Goal: Communication & Community: Participate in discussion

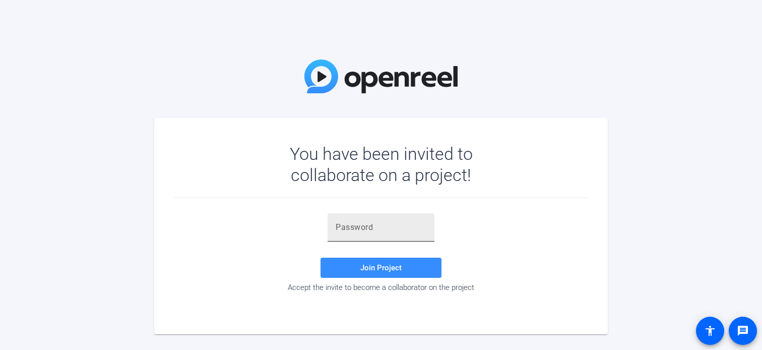
click at [352, 226] on input "text" at bounding box center [381, 227] width 91 height 12
paste input ".5w'Ey"
type input ".5w'Ey"
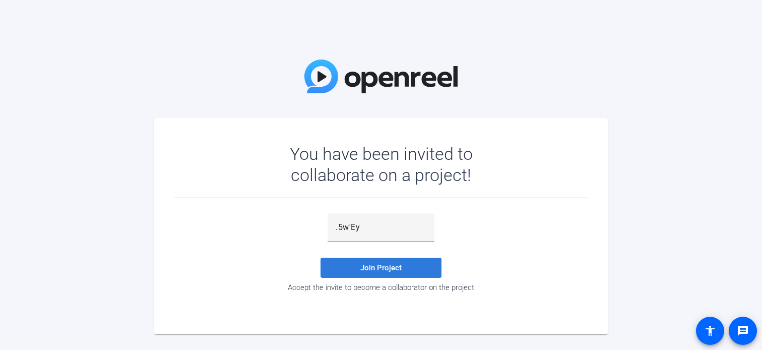
click at [343, 269] on span at bounding box center [381, 268] width 121 height 24
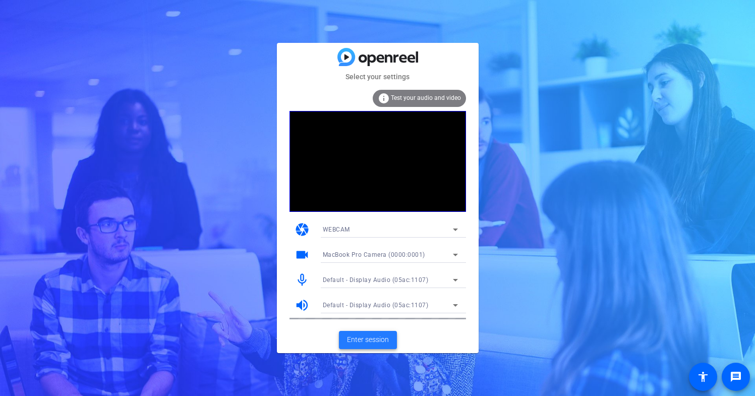
click at [371, 338] on span "Enter session" at bounding box center [368, 339] width 42 height 11
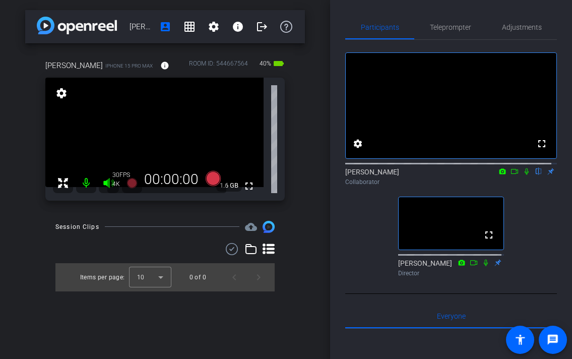
click at [511, 175] on icon at bounding box center [515, 171] width 8 height 7
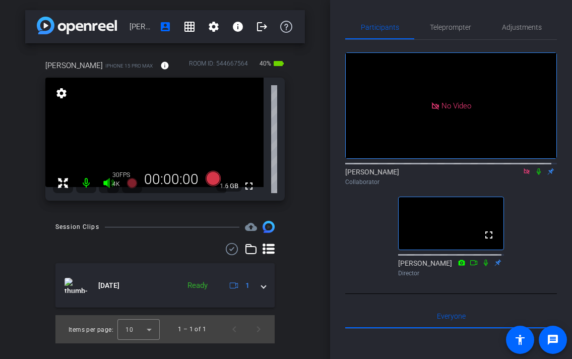
click at [535, 175] on icon at bounding box center [539, 171] width 8 height 7
click at [537, 175] on icon at bounding box center [539, 171] width 4 height 7
click at [535, 175] on icon at bounding box center [539, 171] width 8 height 7
click at [524, 174] on icon at bounding box center [527, 171] width 6 height 6
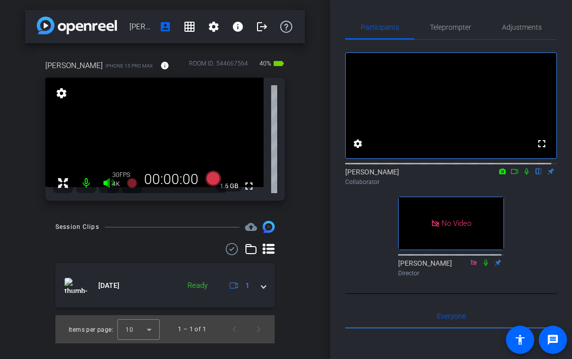
click at [511, 175] on icon at bounding box center [515, 171] width 8 height 7
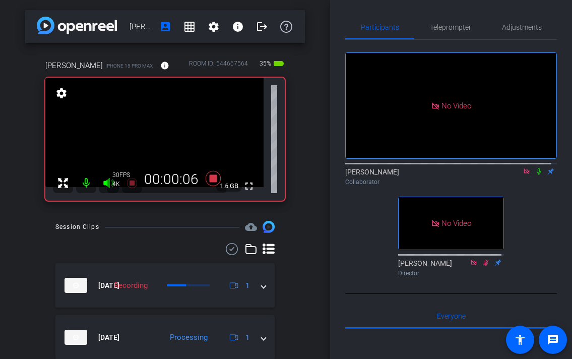
click at [537, 175] on icon at bounding box center [539, 171] width 4 height 7
click at [535, 175] on icon at bounding box center [539, 171] width 8 height 7
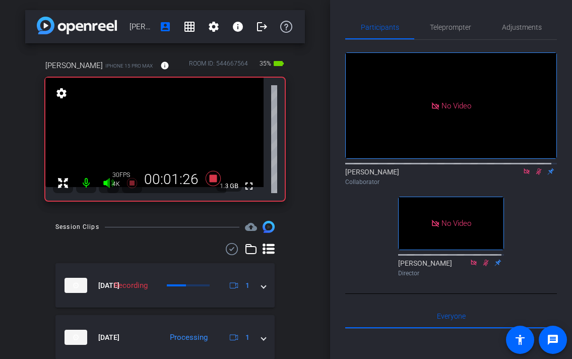
click at [535, 175] on icon at bounding box center [539, 171] width 8 height 7
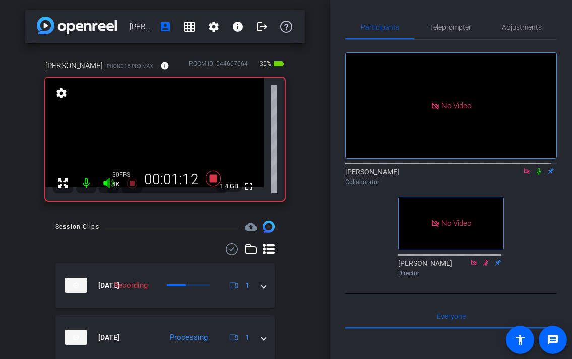
click at [535, 175] on icon at bounding box center [539, 171] width 8 height 7
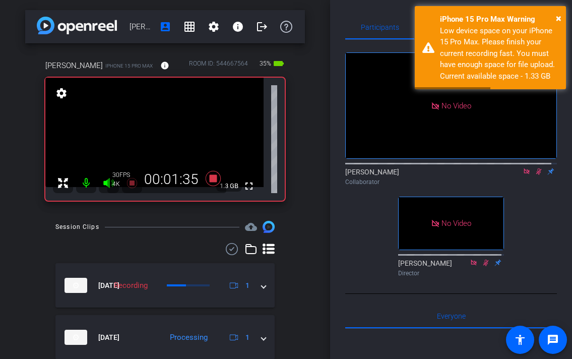
click at [535, 175] on icon at bounding box center [539, 171] width 8 height 7
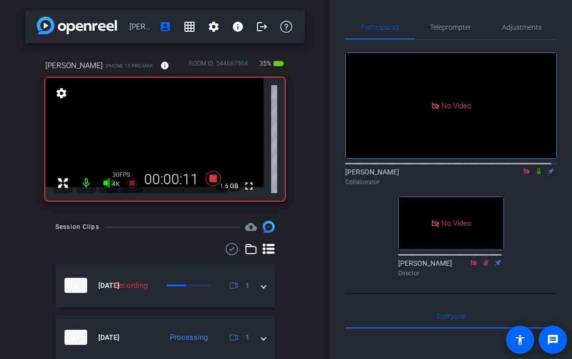
click at [535, 175] on icon at bounding box center [539, 171] width 8 height 7
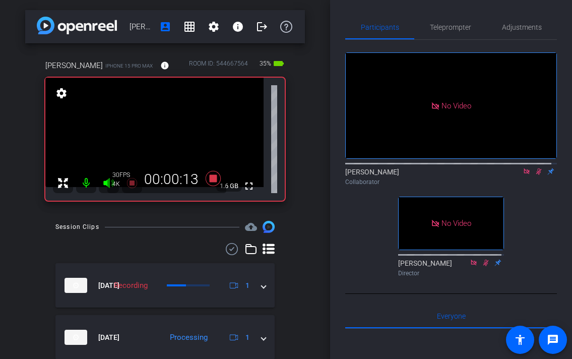
click at [535, 175] on icon at bounding box center [539, 171] width 8 height 7
click at [537, 175] on icon at bounding box center [539, 171] width 4 height 7
click at [536, 175] on icon at bounding box center [539, 171] width 6 height 7
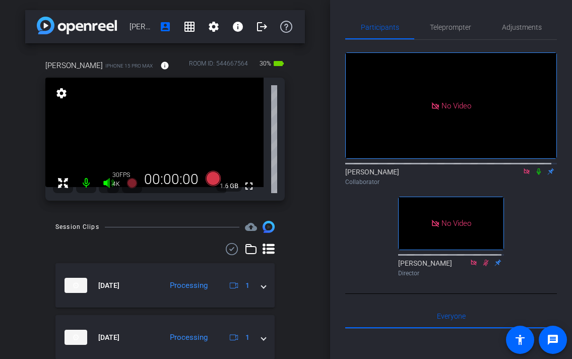
click at [537, 175] on icon at bounding box center [539, 171] width 4 height 7
click at [536, 175] on icon at bounding box center [539, 171] width 6 height 7
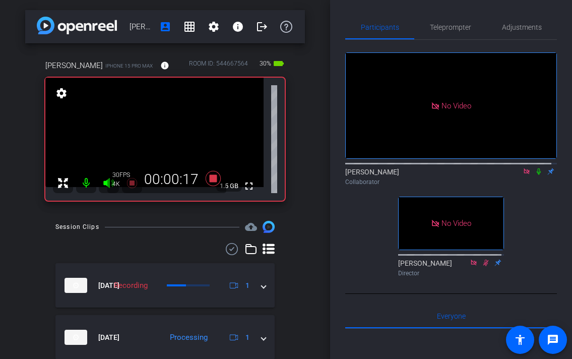
click at [535, 175] on icon at bounding box center [539, 171] width 8 height 7
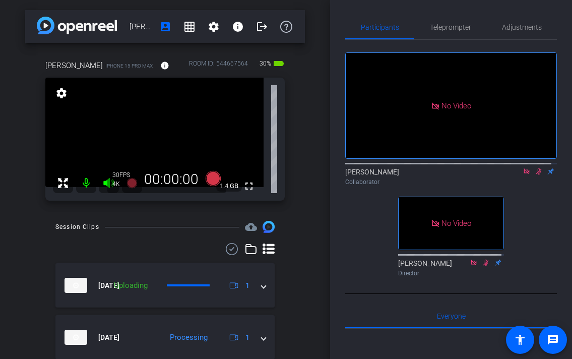
click at [535, 175] on icon at bounding box center [539, 171] width 8 height 7
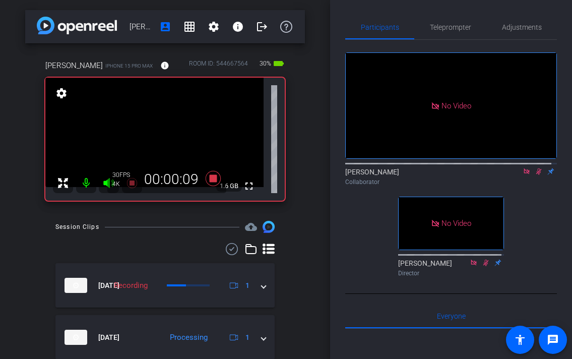
click at [535, 175] on icon at bounding box center [539, 171] width 8 height 7
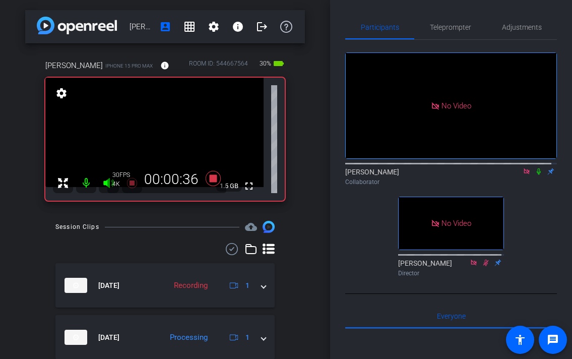
click at [535, 175] on icon at bounding box center [539, 171] width 8 height 7
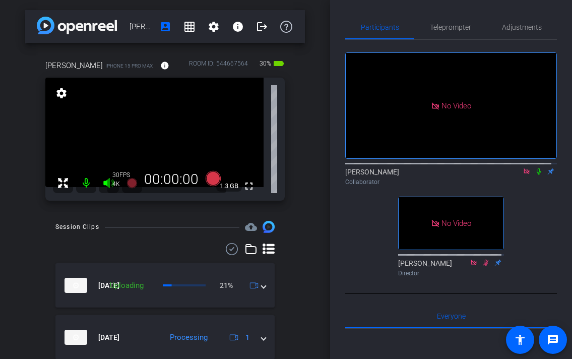
click at [535, 175] on icon at bounding box center [539, 171] width 8 height 7
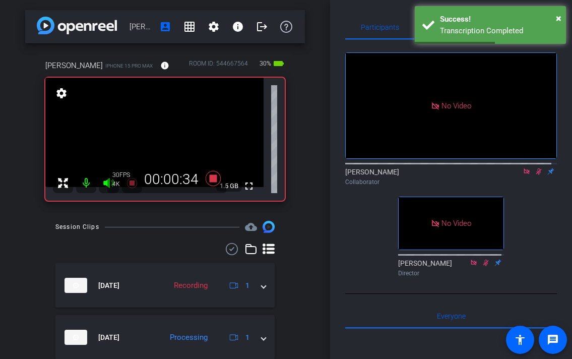
click at [535, 175] on icon at bounding box center [539, 171] width 8 height 7
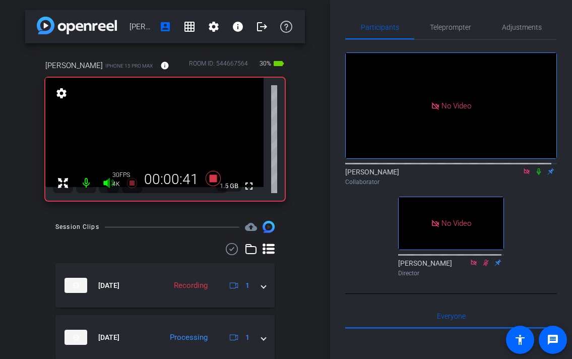
click at [535, 175] on icon at bounding box center [539, 171] width 8 height 7
click at [536, 175] on icon at bounding box center [539, 171] width 8 height 7
click at [535, 175] on icon at bounding box center [539, 171] width 8 height 7
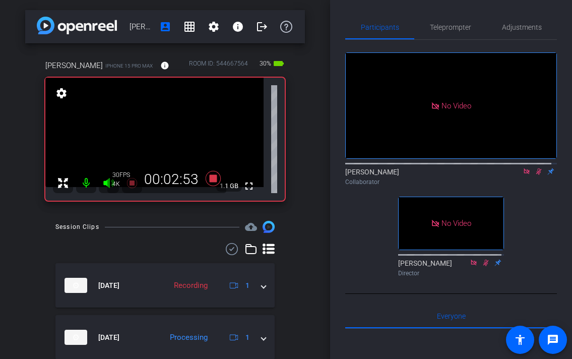
click at [536, 175] on icon at bounding box center [539, 171] width 6 height 7
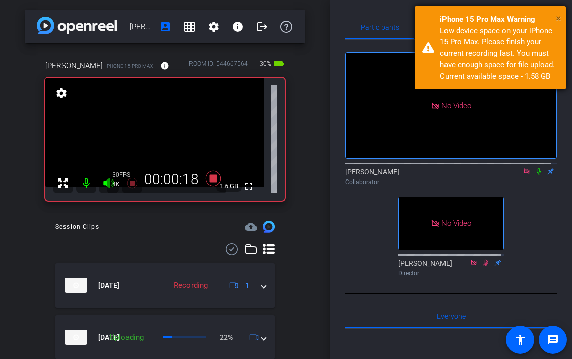
click at [557, 19] on span "×" at bounding box center [559, 18] width 6 height 12
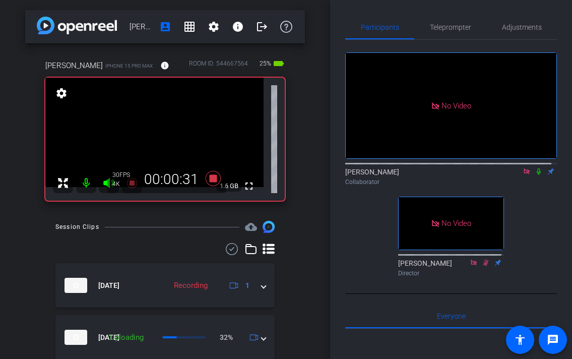
click at [535, 175] on icon at bounding box center [539, 171] width 8 height 7
click at [536, 175] on icon at bounding box center [539, 171] width 6 height 7
click at [535, 175] on icon at bounding box center [539, 171] width 8 height 7
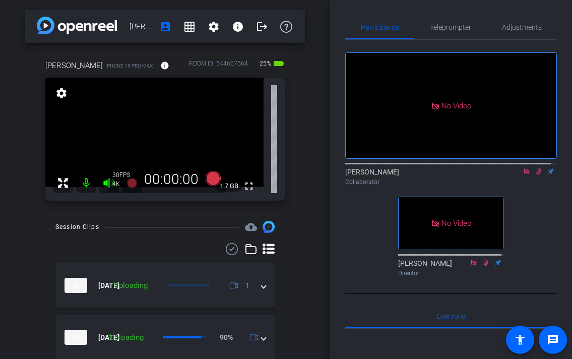
click at [536, 175] on icon at bounding box center [539, 171] width 6 height 7
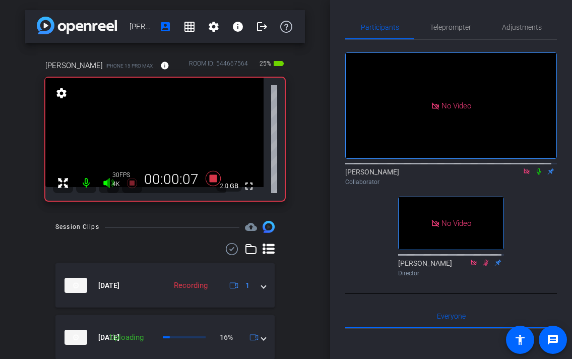
click at [537, 175] on icon at bounding box center [539, 171] width 4 height 7
click at [535, 175] on icon at bounding box center [539, 171] width 8 height 7
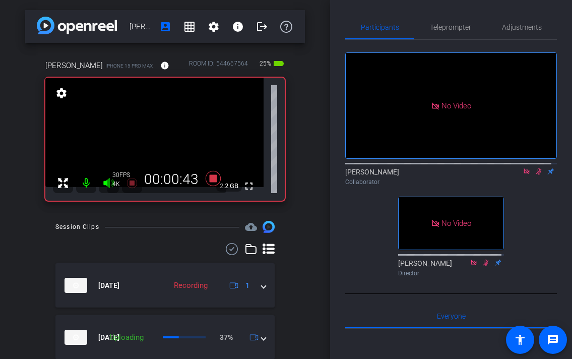
click at [535, 175] on icon at bounding box center [539, 171] width 8 height 7
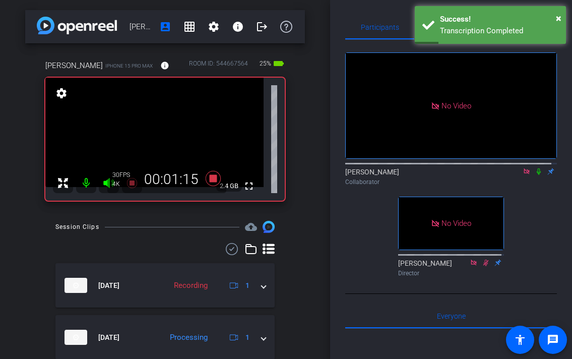
click at [535, 175] on icon at bounding box center [539, 171] width 8 height 7
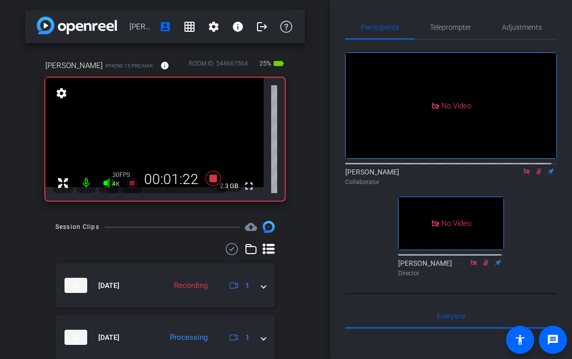
click at [535, 175] on icon at bounding box center [539, 171] width 8 height 7
click at [537, 175] on icon at bounding box center [539, 171] width 4 height 7
click at [536, 175] on icon at bounding box center [539, 171] width 6 height 7
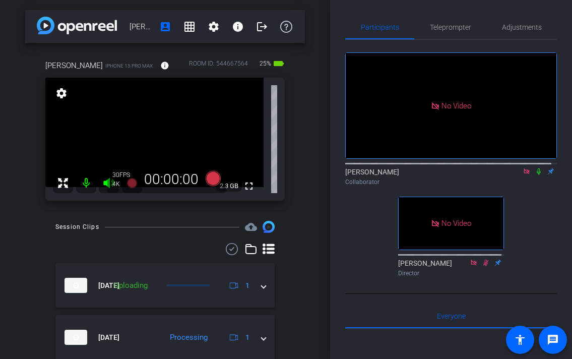
click at [537, 175] on icon at bounding box center [539, 171] width 4 height 7
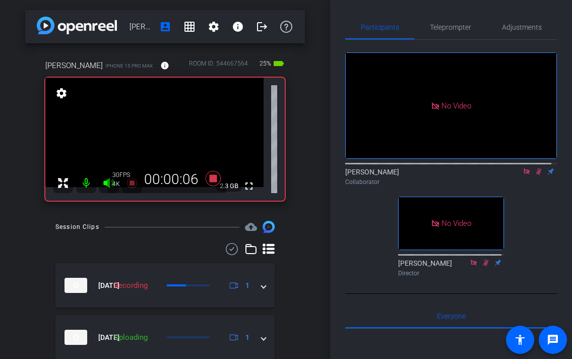
click at [535, 175] on icon at bounding box center [539, 171] width 8 height 7
click at [536, 175] on icon at bounding box center [539, 171] width 8 height 7
click at [537, 175] on icon at bounding box center [539, 171] width 4 height 7
click at [536, 175] on icon at bounding box center [539, 171] width 6 height 7
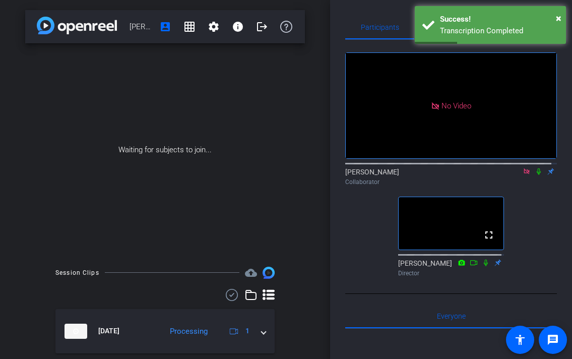
click at [524, 174] on icon at bounding box center [527, 171] width 6 height 6
